Goal: Transaction & Acquisition: Obtain resource

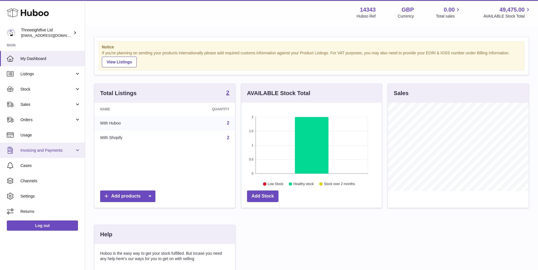
click at [48, 148] on span "Invoicing and Payments" at bounding box center [47, 150] width 54 height 5
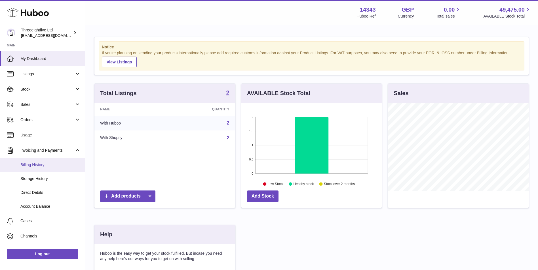
click at [50, 163] on span "Billing History" at bounding box center [50, 164] width 60 height 5
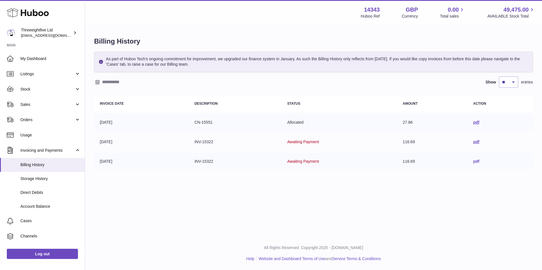
click at [478, 162] on link "pdf" at bounding box center [476, 161] width 6 height 5
click at [55, 192] on span "Direct Debits" at bounding box center [50, 192] width 60 height 5
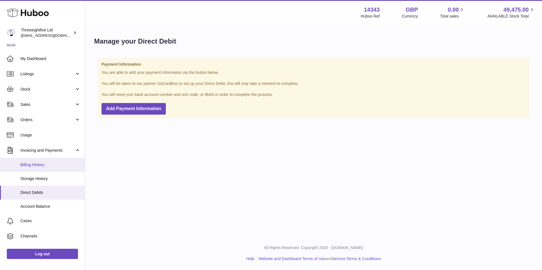
click at [62, 168] on link "Billing History" at bounding box center [42, 165] width 85 height 14
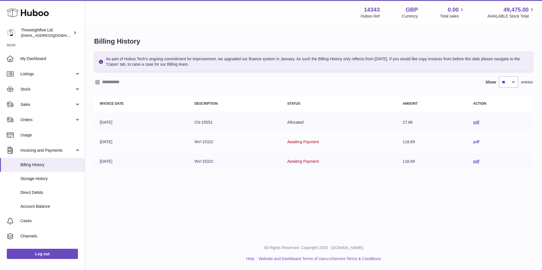
click at [475, 141] on link "pdf" at bounding box center [476, 142] width 6 height 5
click at [476, 119] on td "pdf" at bounding box center [499, 122] width 65 height 17
click at [477, 124] on link "pdf" at bounding box center [476, 122] width 6 height 5
click at [44, 136] on span "Usage" at bounding box center [50, 135] width 60 height 5
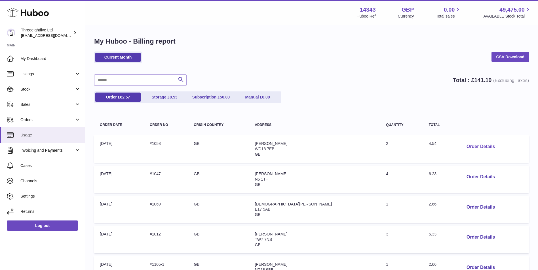
click at [477, 147] on button "Order Details" at bounding box center [480, 147] width 37 height 12
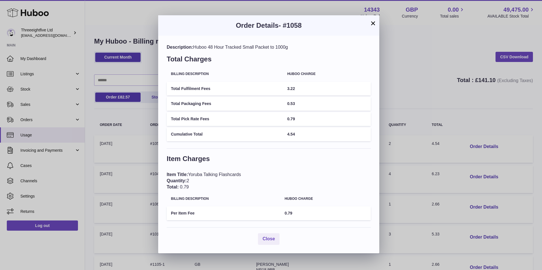
click at [372, 24] on button "×" at bounding box center [373, 23] width 7 height 7
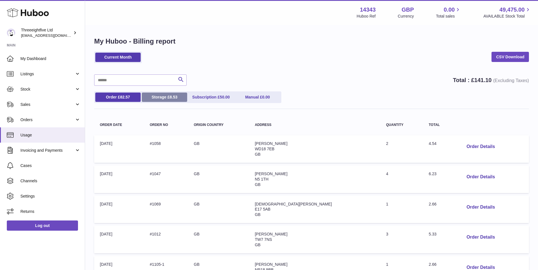
click at [172, 98] on span "8.53" at bounding box center [174, 97] width 8 height 5
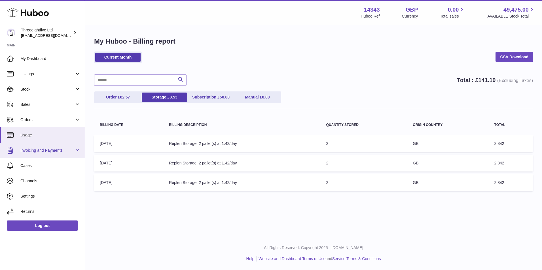
click at [36, 154] on link "Invoicing and Payments" at bounding box center [42, 150] width 85 height 15
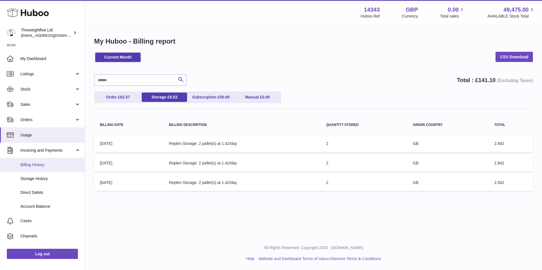
click at [37, 168] on span "Billing History" at bounding box center [50, 164] width 60 height 5
